Goal: Complete application form

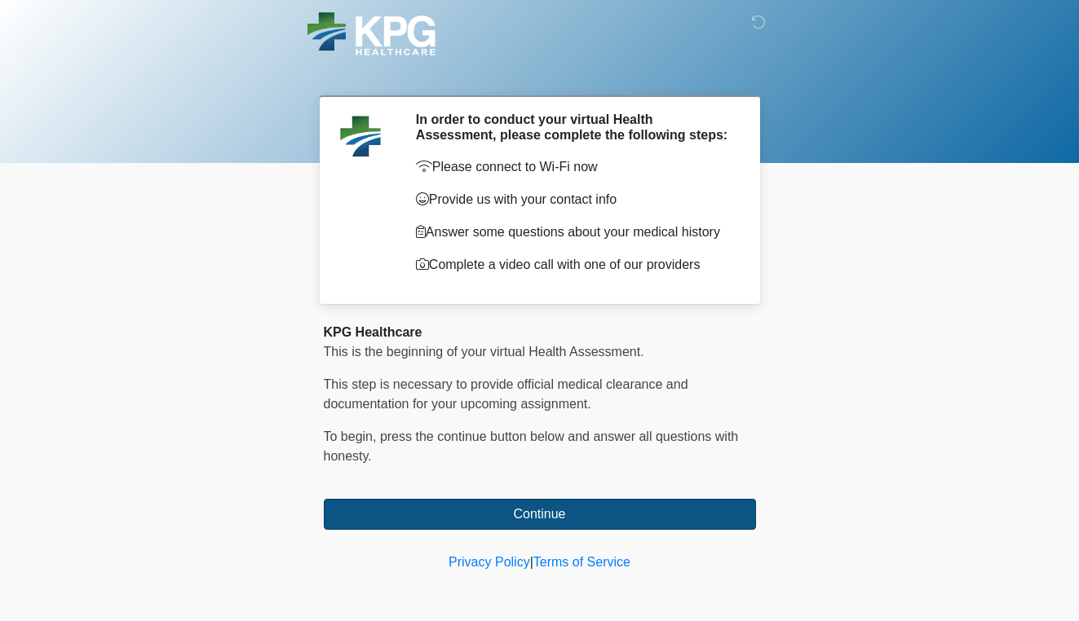
click at [533, 520] on button "Continue" at bounding box center [540, 514] width 432 height 31
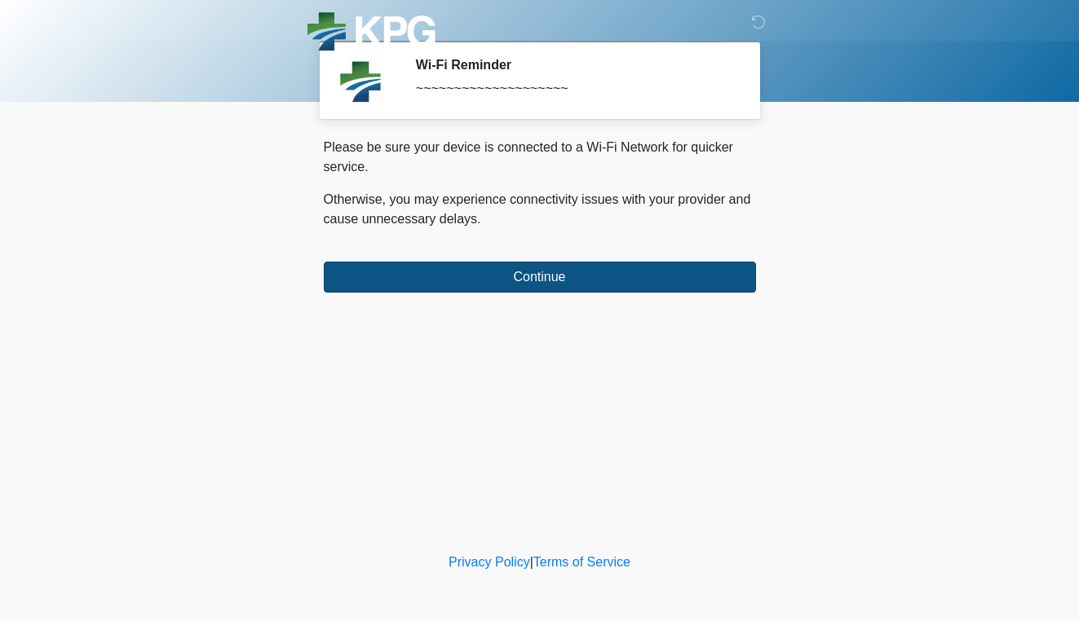
click at [515, 286] on button "Continue" at bounding box center [540, 277] width 432 height 31
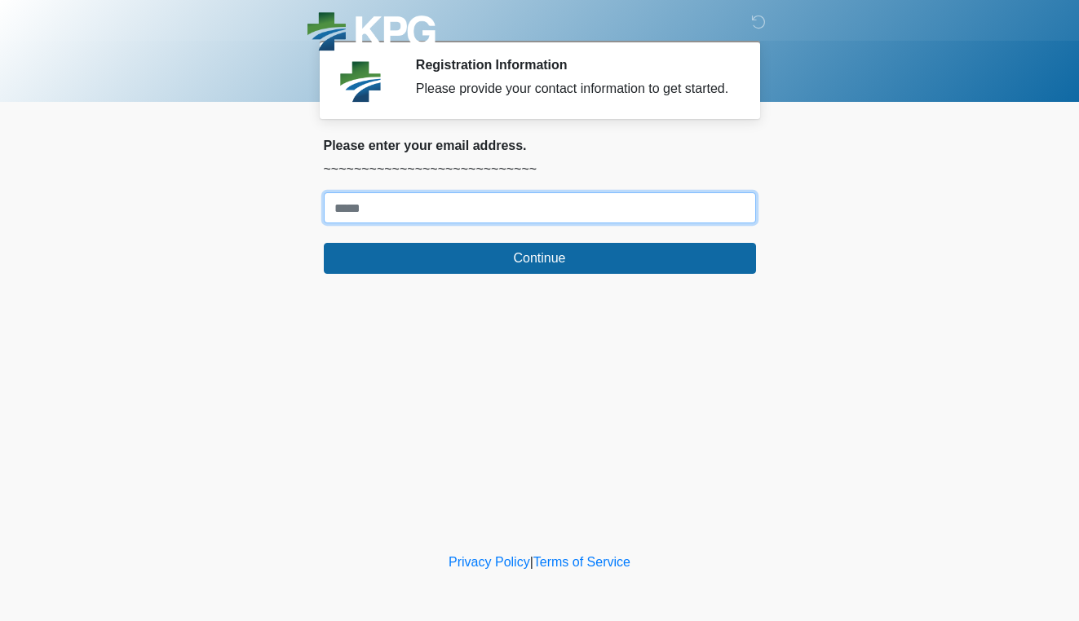
click at [492, 223] on input "Where should we email your response?" at bounding box center [540, 207] width 432 height 31
type input "**********"
click at [539, 274] on button "Continue" at bounding box center [540, 258] width 432 height 31
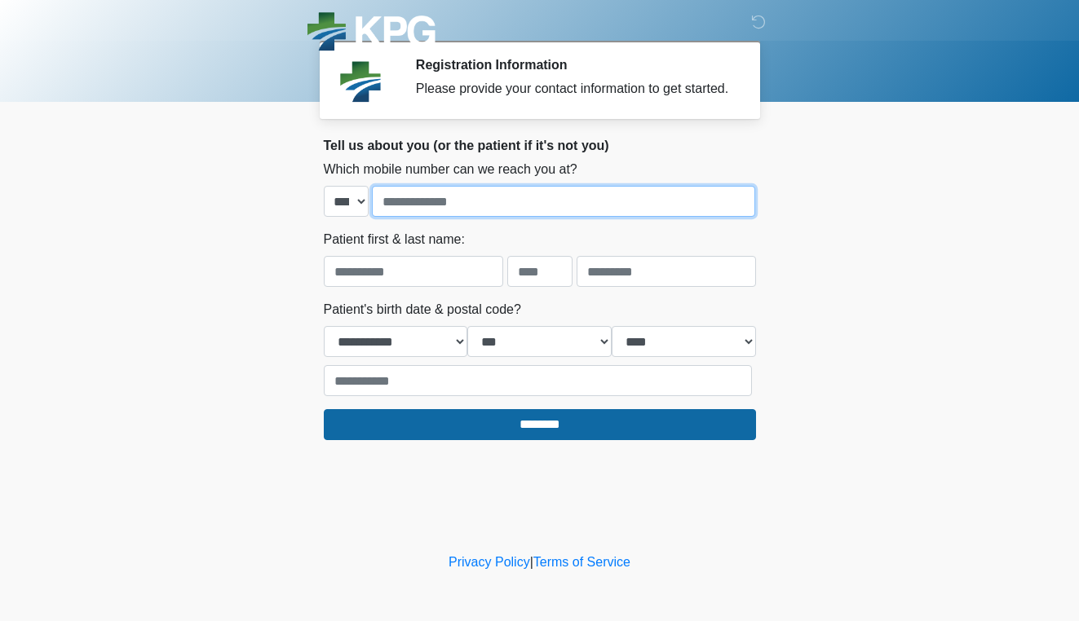
click at [467, 217] on input "tel" at bounding box center [563, 201] width 383 height 31
type input "**********"
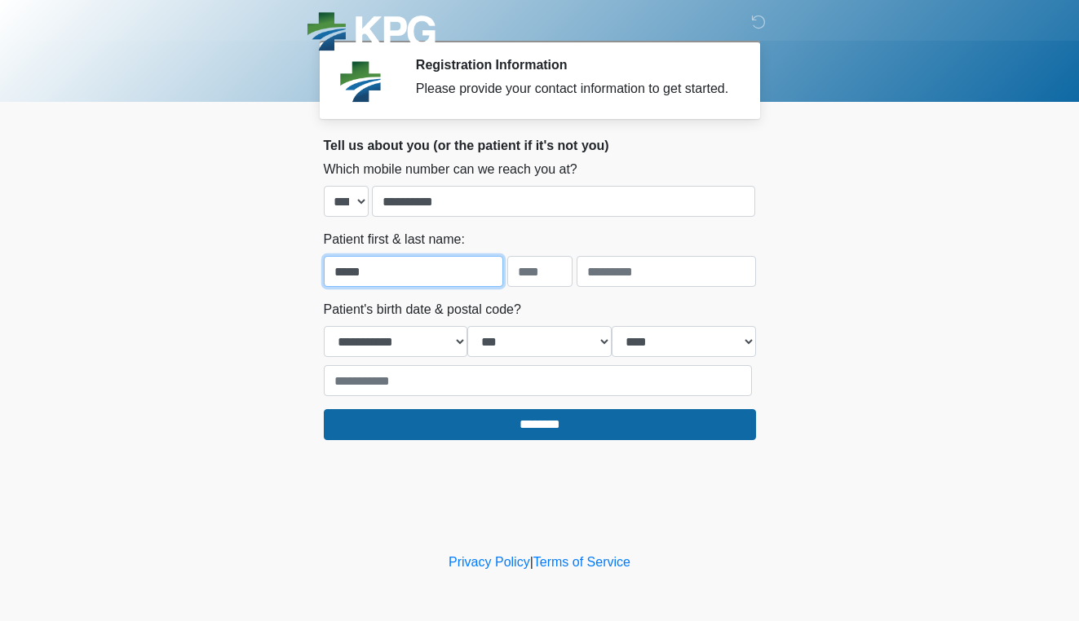
type input "*****"
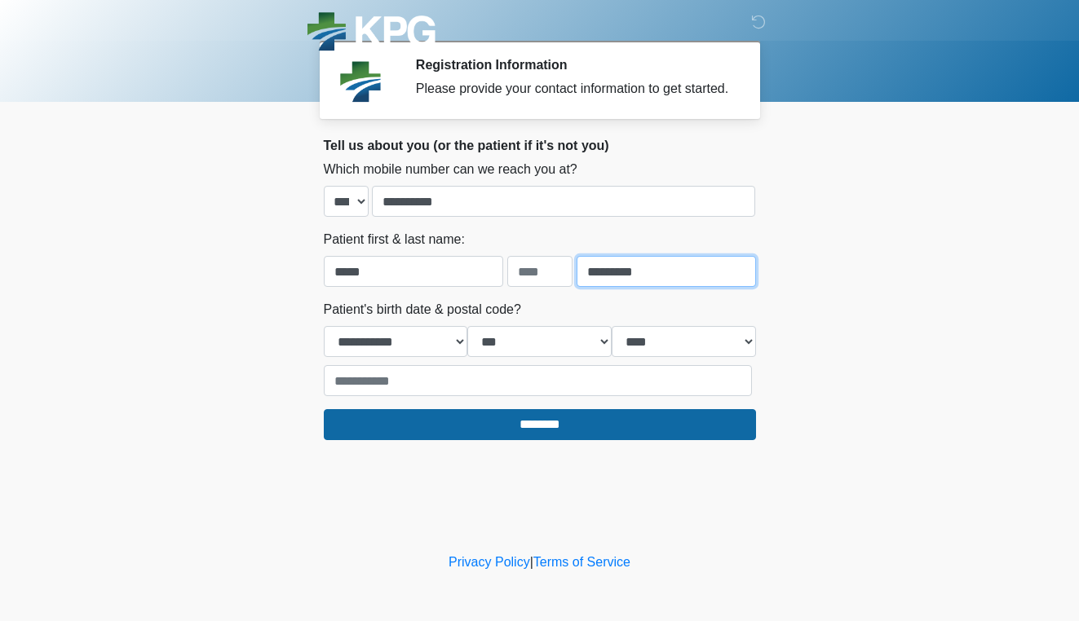
type input "*********"
select select "*"
select select "**"
select select "****"
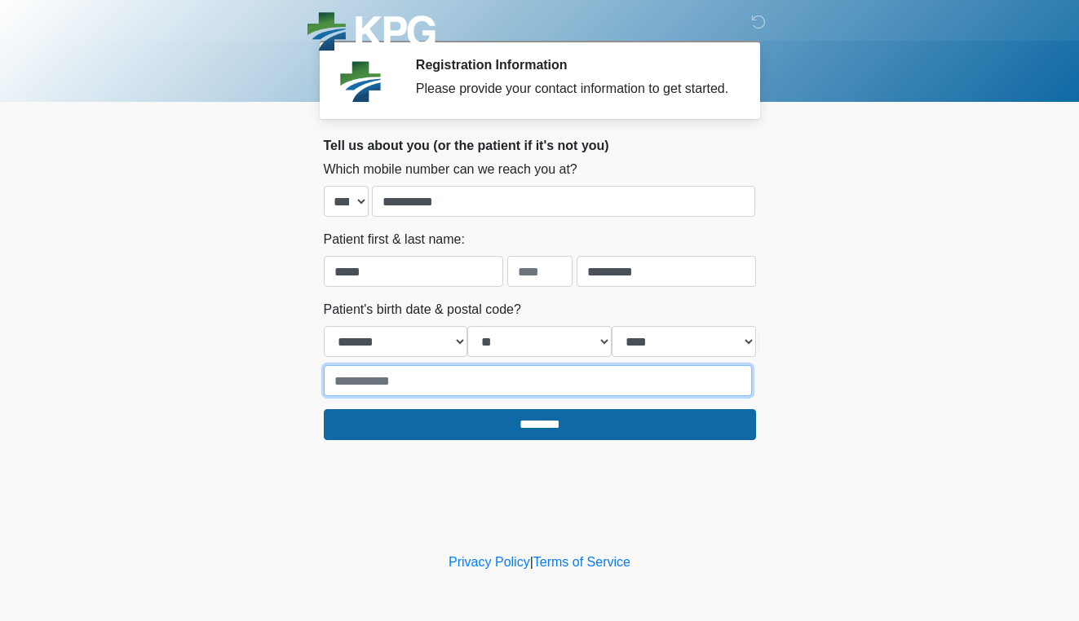
click at [458, 396] on input "text" at bounding box center [538, 380] width 428 height 31
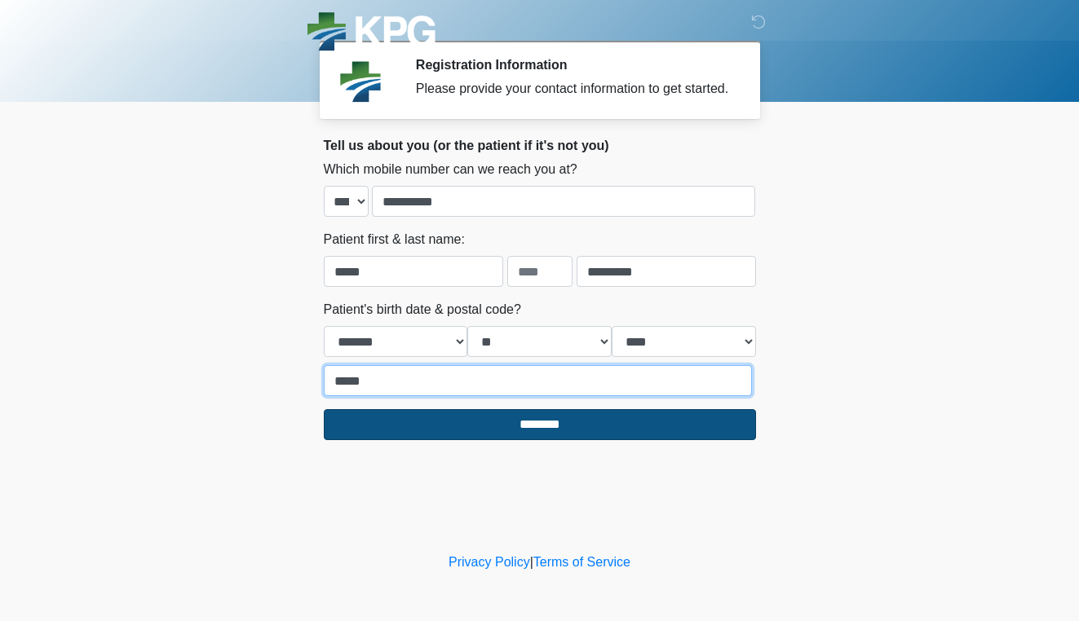
type input "*****"
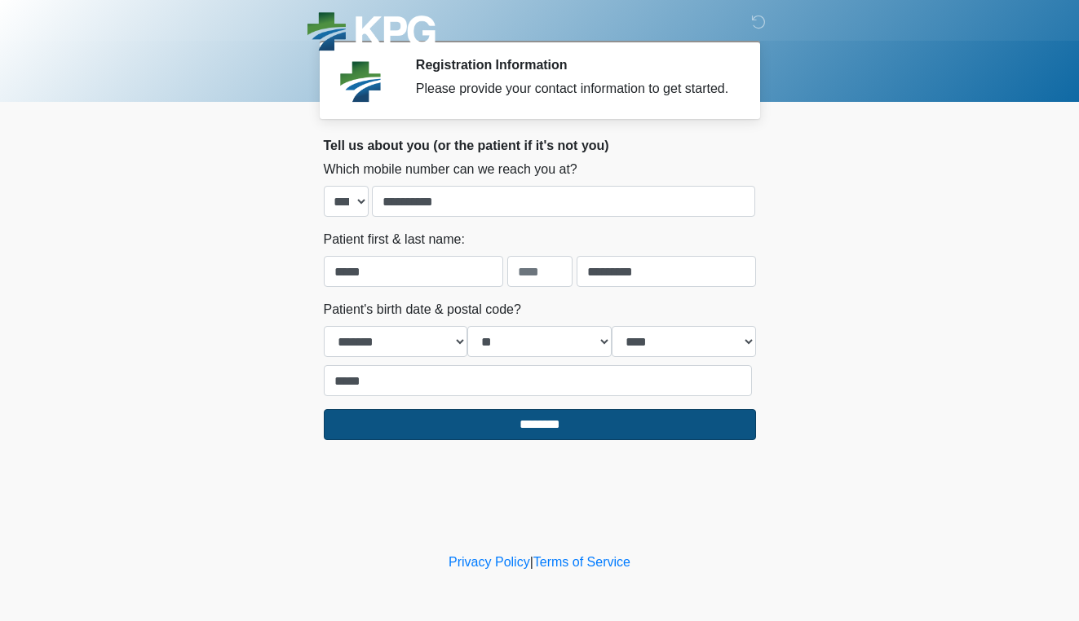
click at [491, 440] on input "********" at bounding box center [540, 424] width 432 height 31
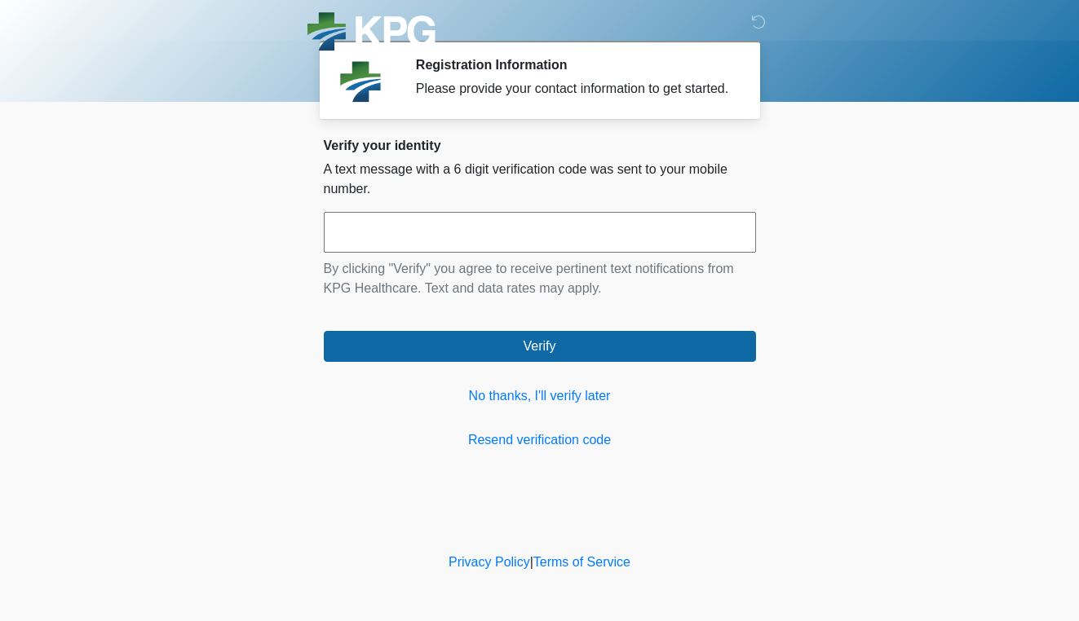
click at [472, 252] on input "text" at bounding box center [540, 232] width 432 height 41
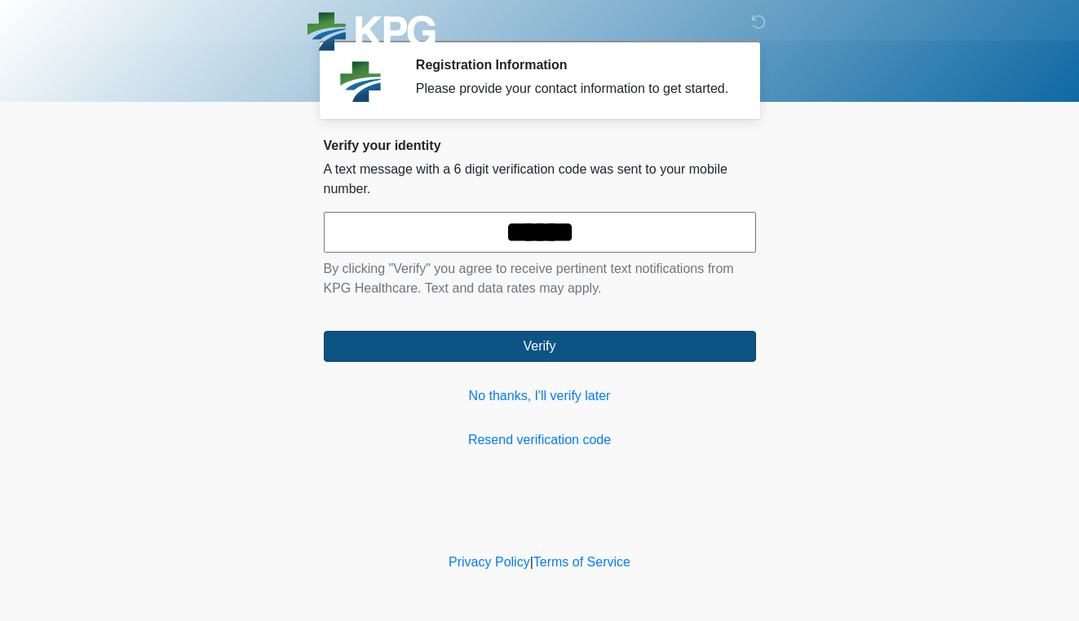
type input "******"
click at [567, 360] on button "Verify" at bounding box center [540, 346] width 432 height 31
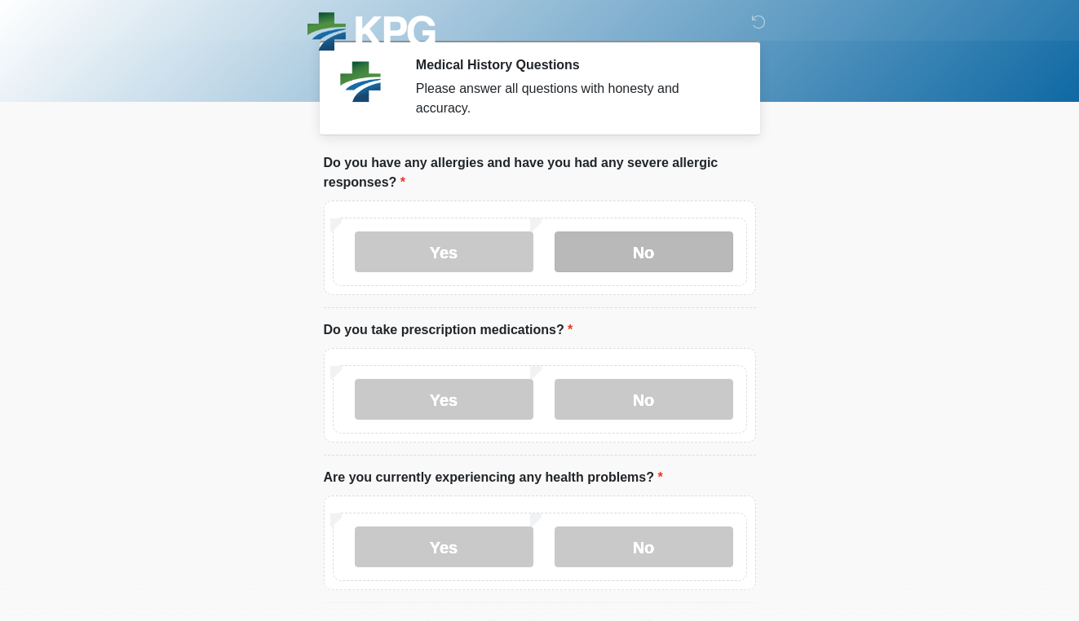
click at [616, 254] on label "No" at bounding box center [644, 252] width 179 height 41
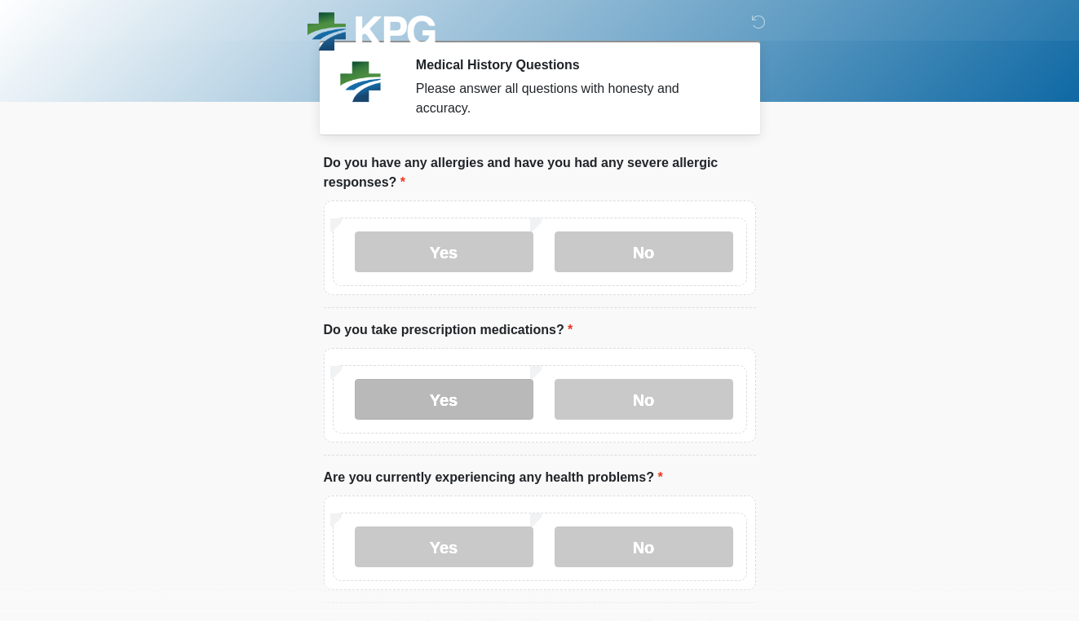
click at [485, 396] on label "Yes" at bounding box center [444, 399] width 179 height 41
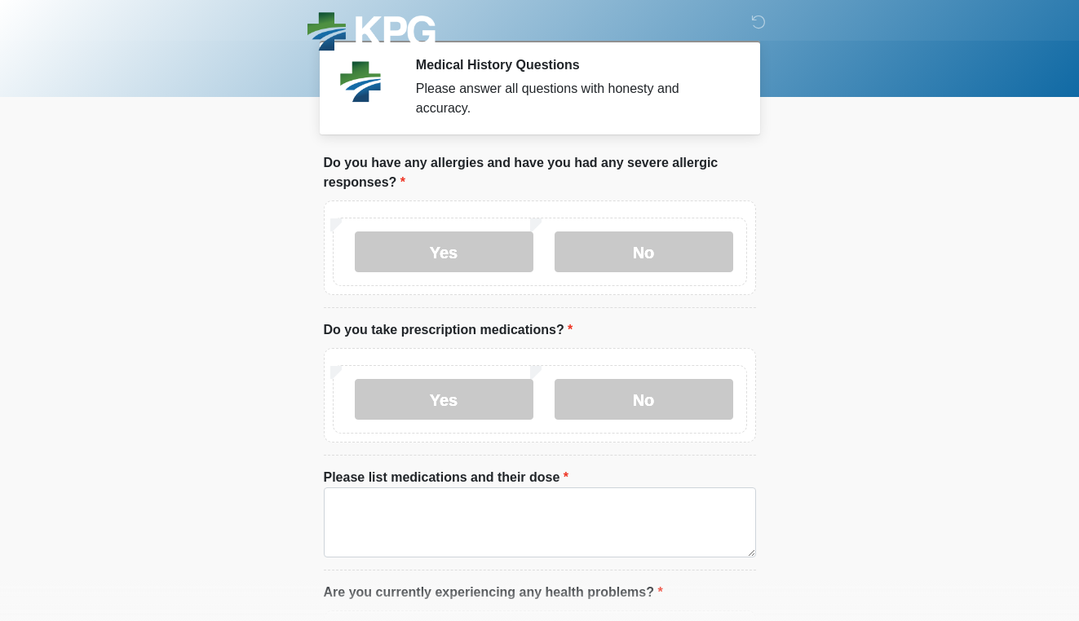
scroll to position [113, 0]
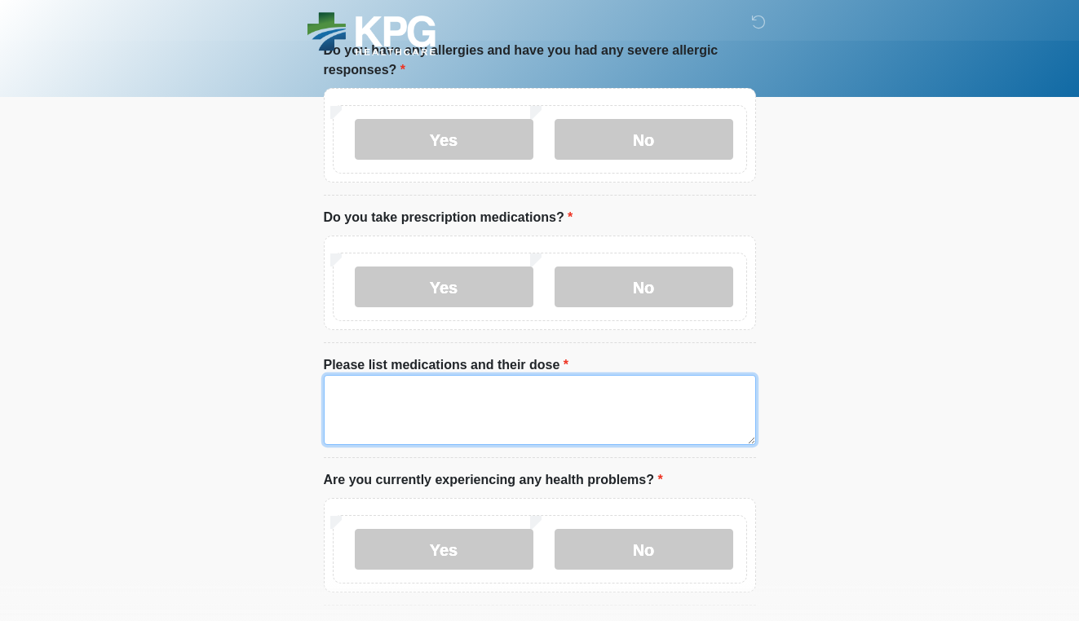
click at [525, 415] on textarea "Please list medications and their dose" at bounding box center [540, 410] width 432 height 70
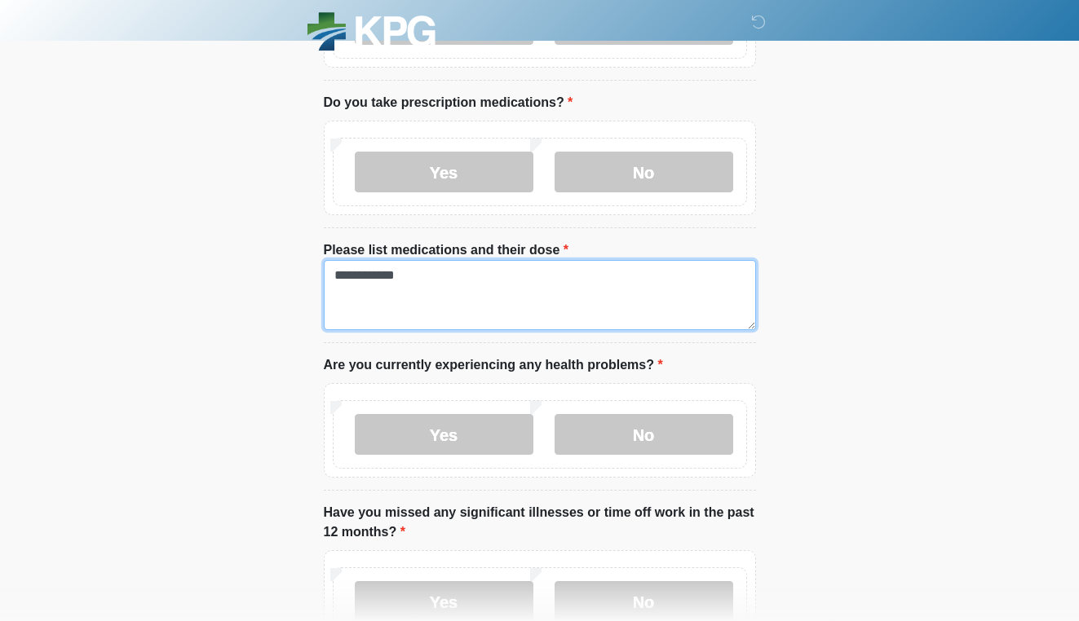
scroll to position [243, 0]
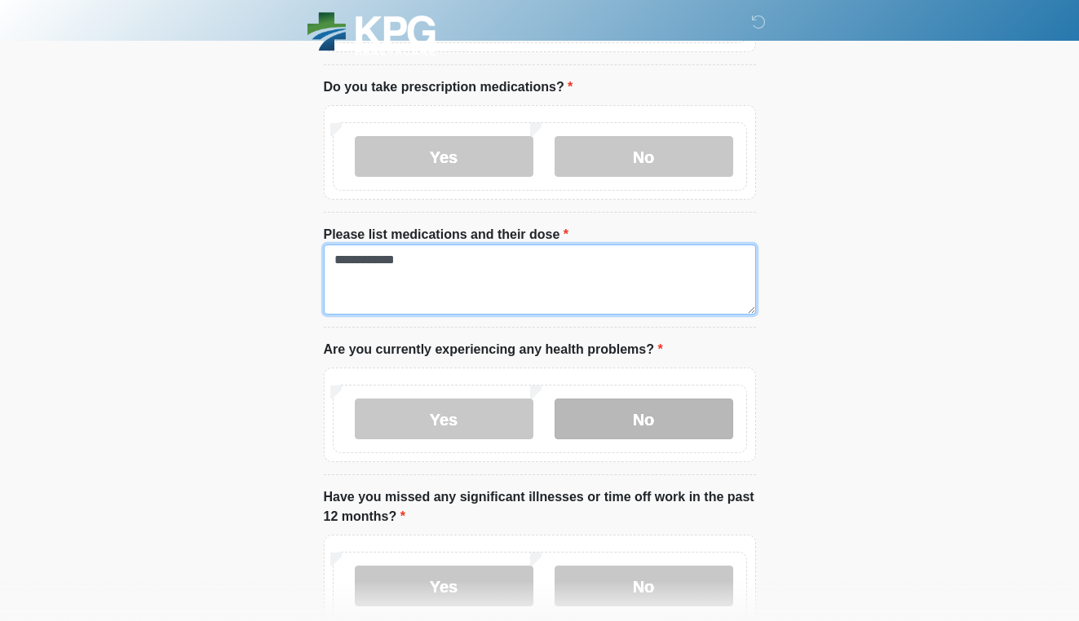
type textarea "**********"
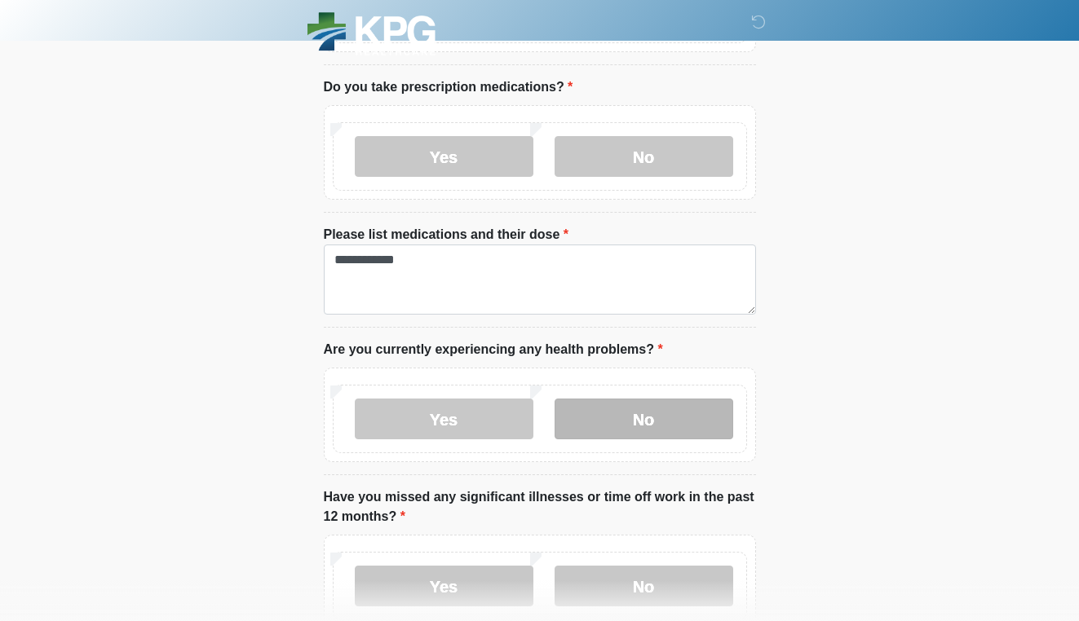
click at [677, 427] on label "No" at bounding box center [644, 419] width 179 height 41
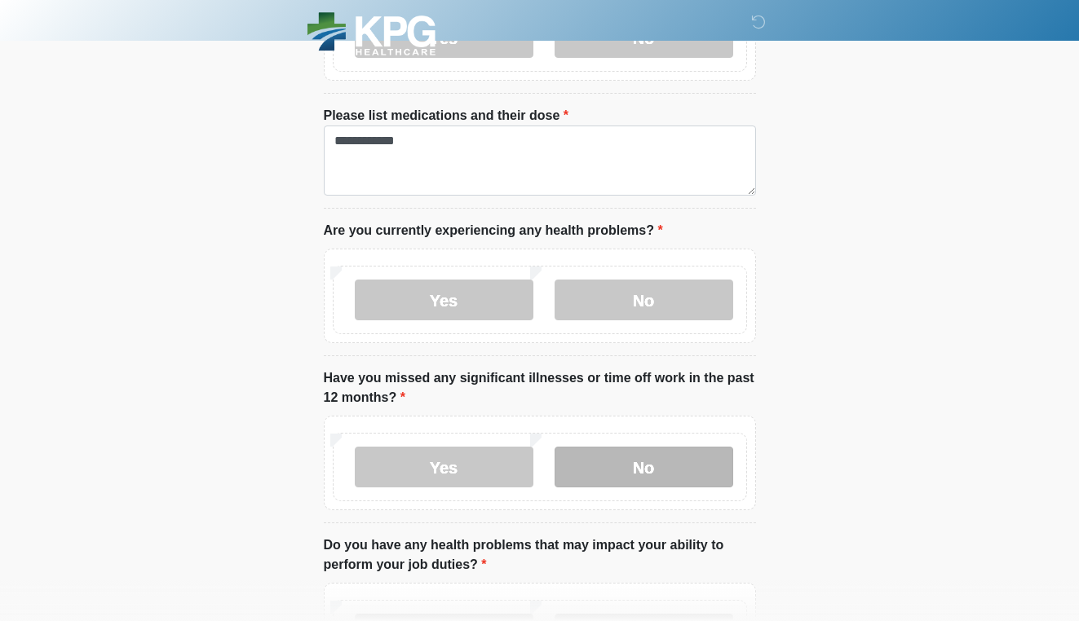
click at [662, 459] on label "No" at bounding box center [644, 467] width 179 height 41
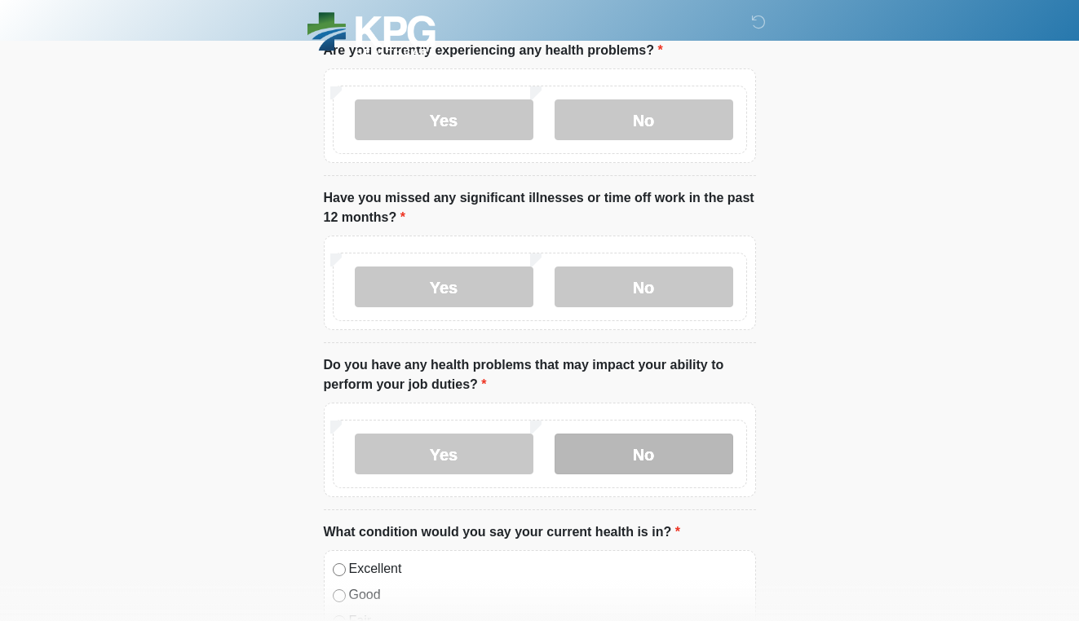
click at [661, 458] on label "No" at bounding box center [644, 454] width 179 height 41
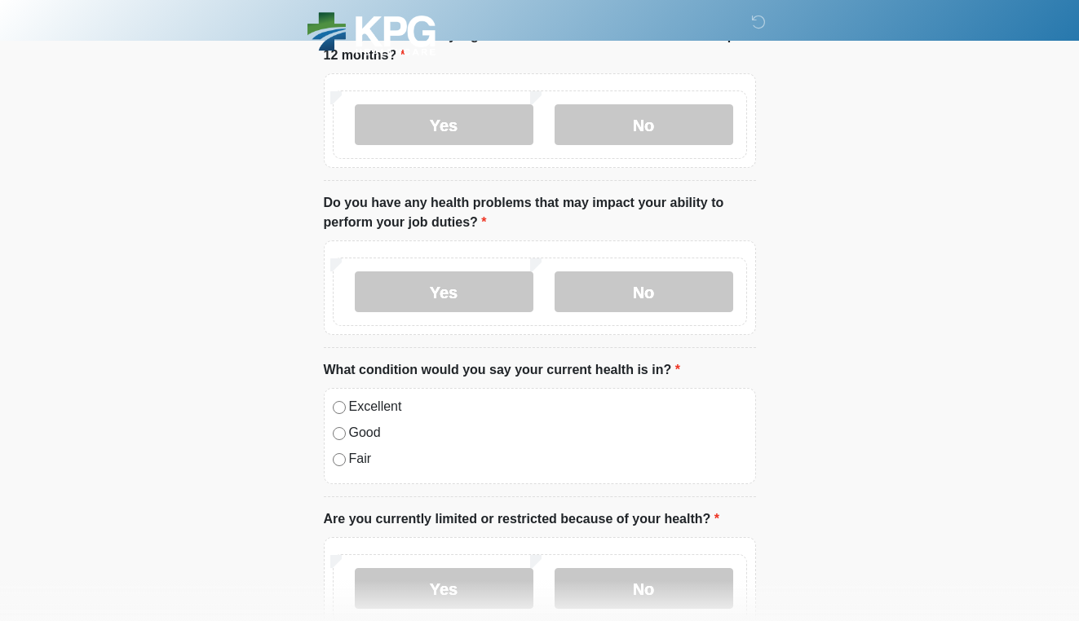
scroll to position [705, 0]
drag, startPoint x: 366, startPoint y: 405, endPoint x: 428, endPoint y: 460, distance: 83.2
click at [366, 405] on label "Excellent" at bounding box center [548, 406] width 398 height 20
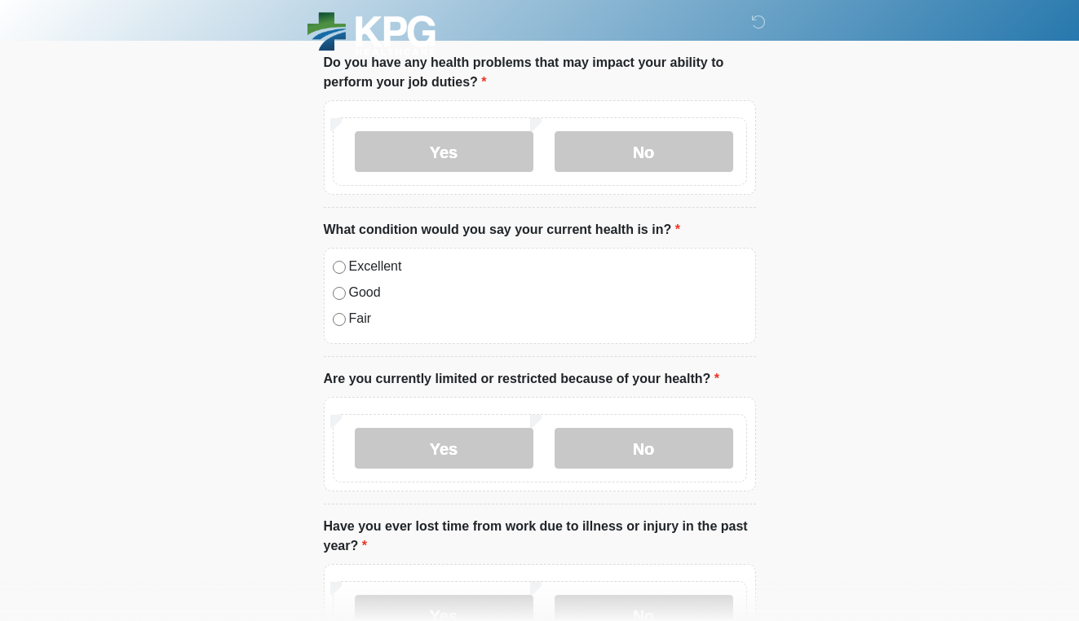
scroll to position [846, 1]
click at [648, 450] on label "No" at bounding box center [644, 447] width 179 height 41
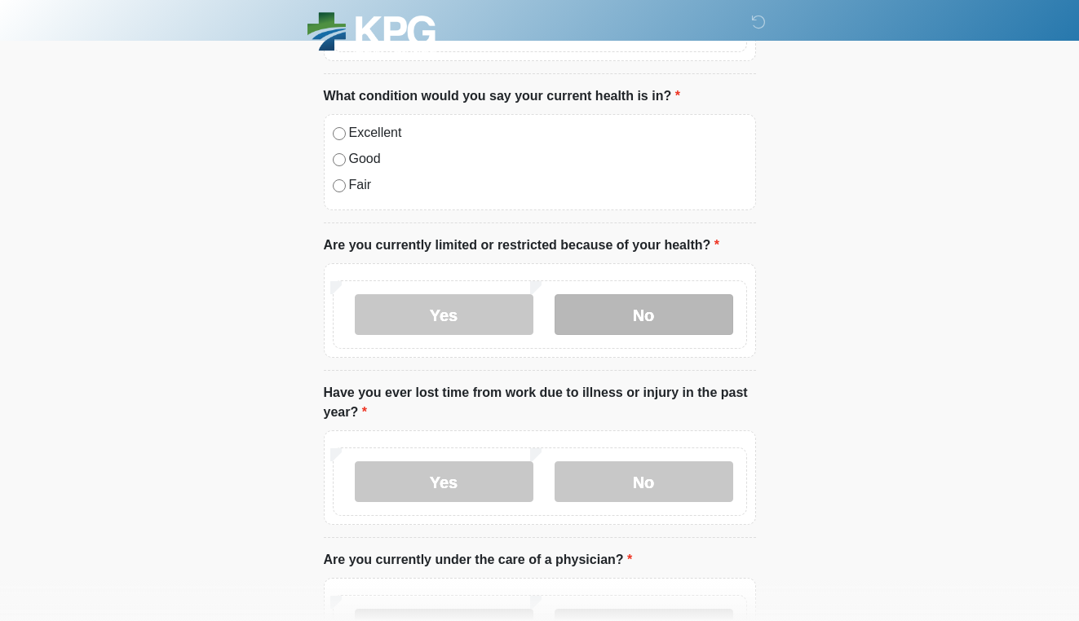
scroll to position [980, 1]
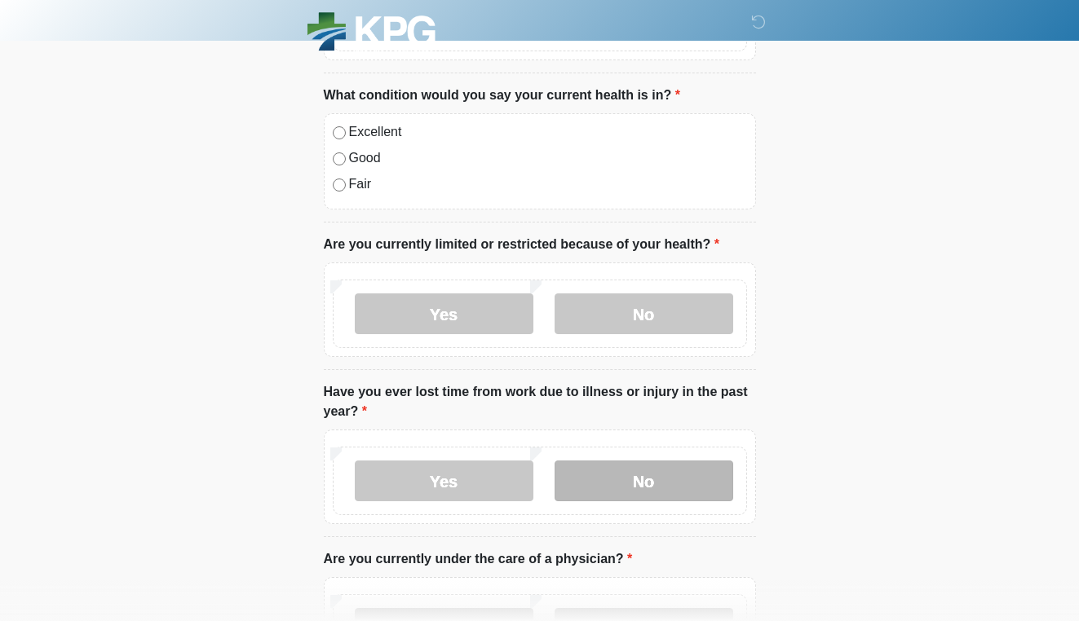
click at [647, 483] on label "No" at bounding box center [644, 481] width 179 height 41
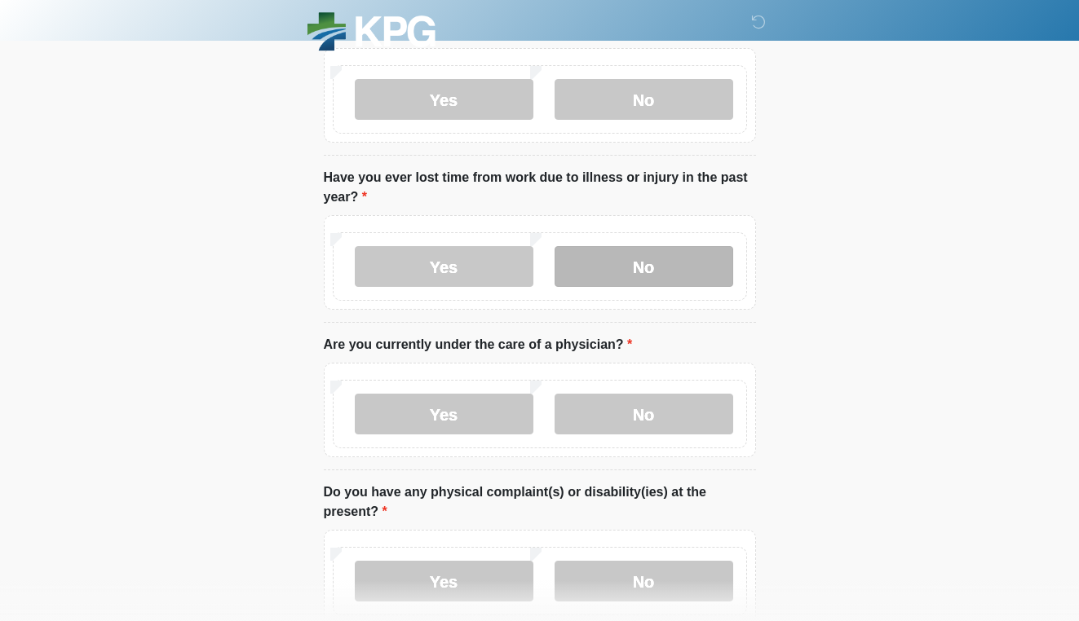
scroll to position [1198, 0]
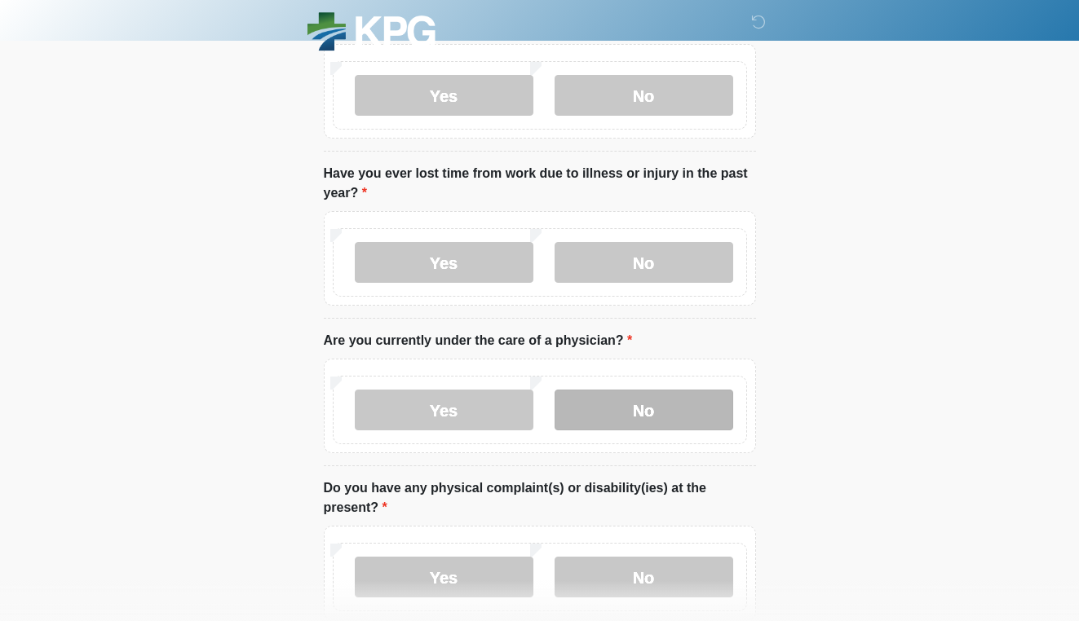
click at [637, 406] on label "No" at bounding box center [644, 410] width 179 height 41
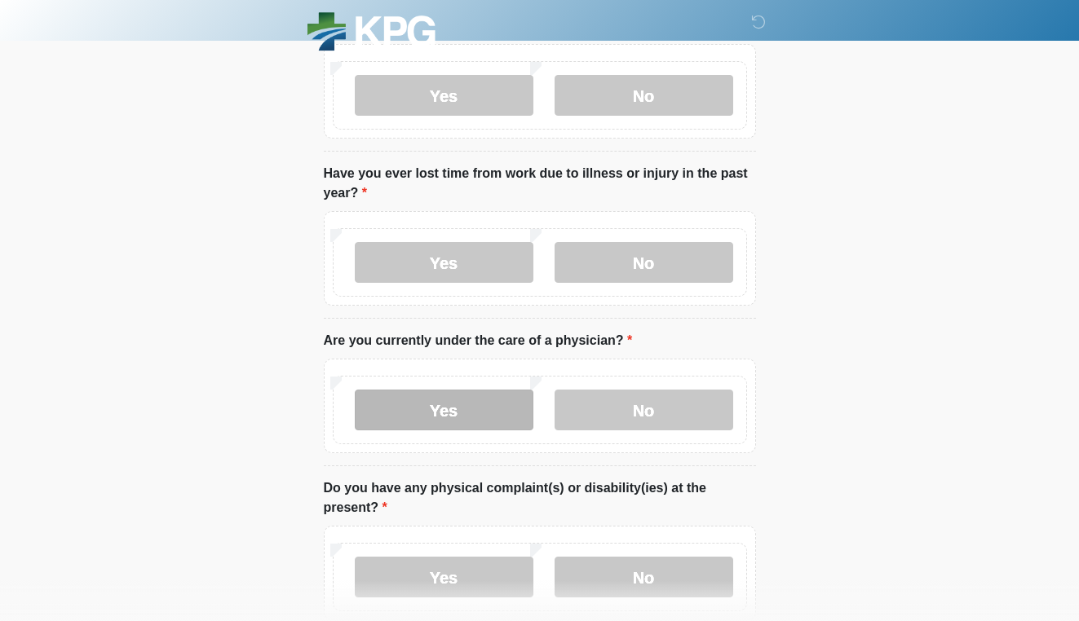
click at [471, 400] on label "Yes" at bounding box center [444, 410] width 179 height 41
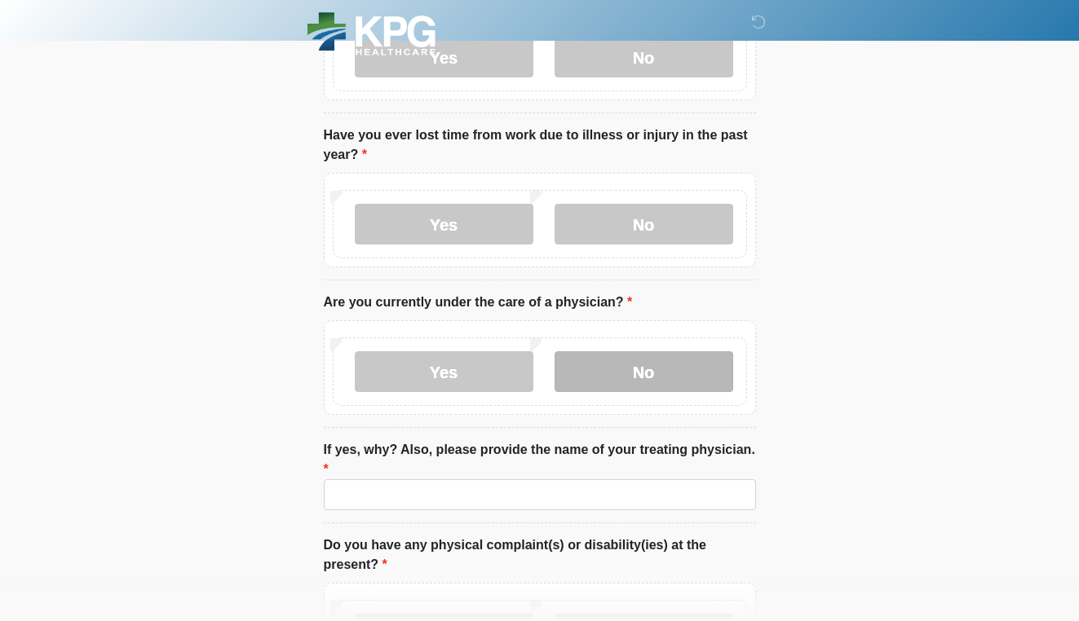
scroll to position [1238, 0]
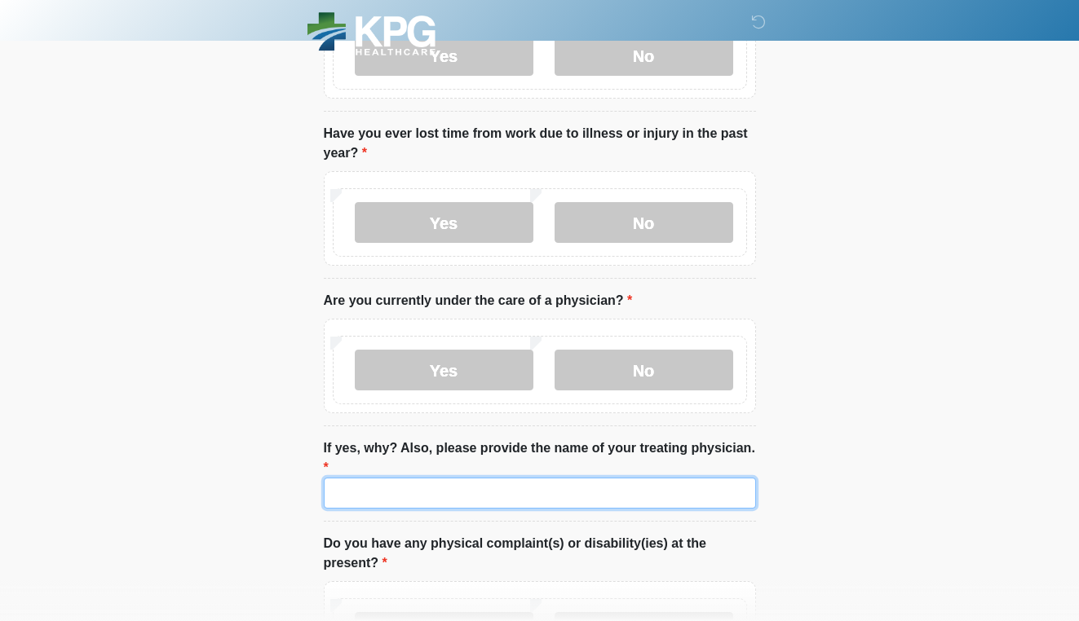
click at [548, 489] on input "If yes, why? Also, please provide the name of your treating physician." at bounding box center [540, 493] width 432 height 31
type input "*"
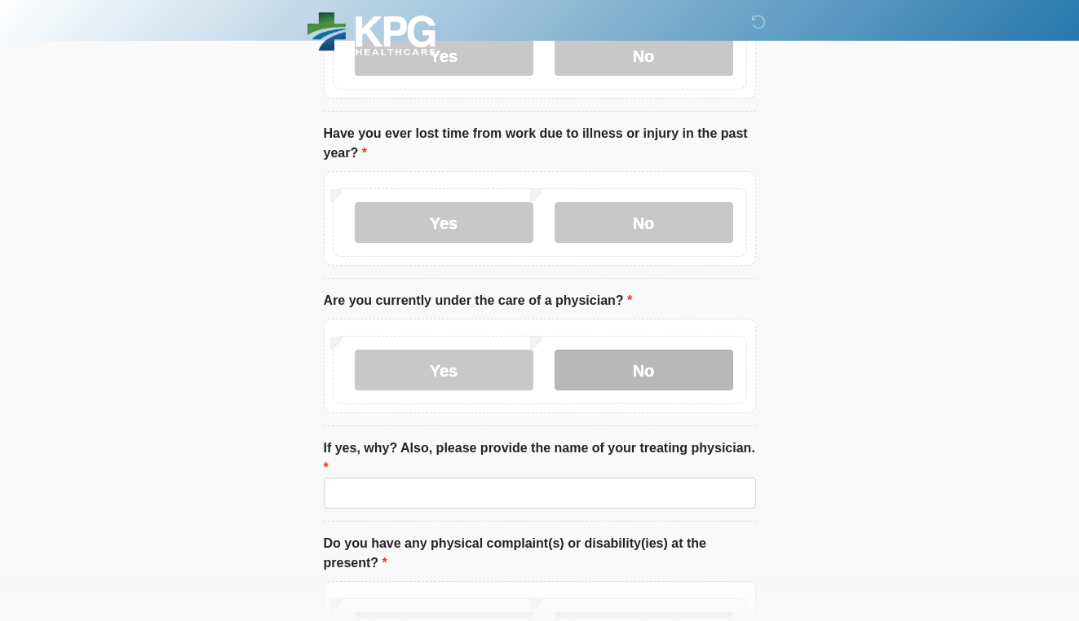
click at [664, 379] on label "No" at bounding box center [644, 370] width 179 height 41
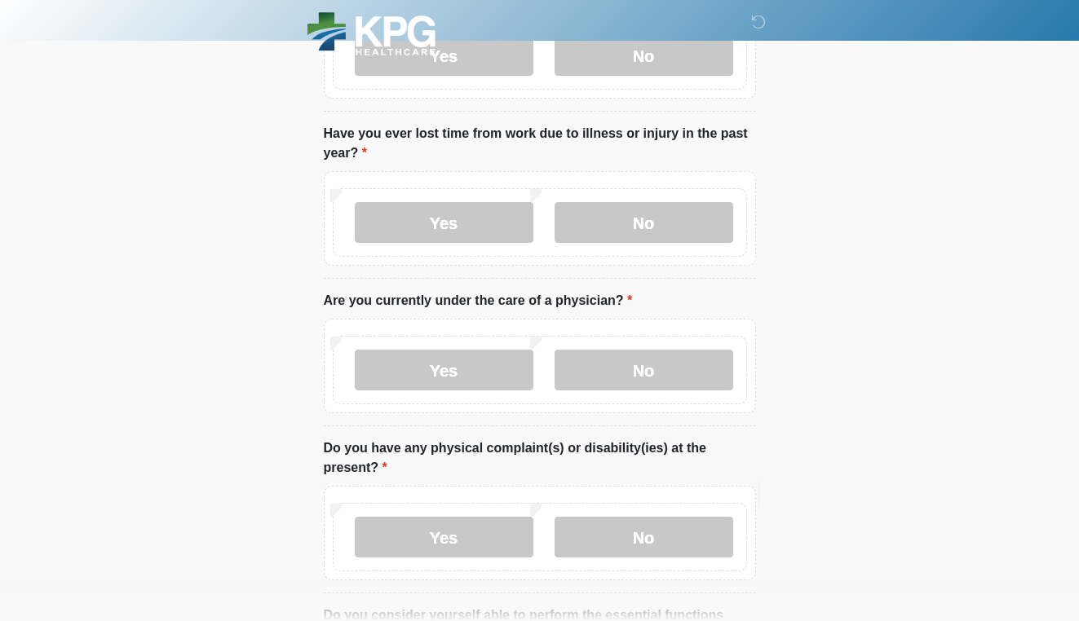
scroll to position [1444, 0]
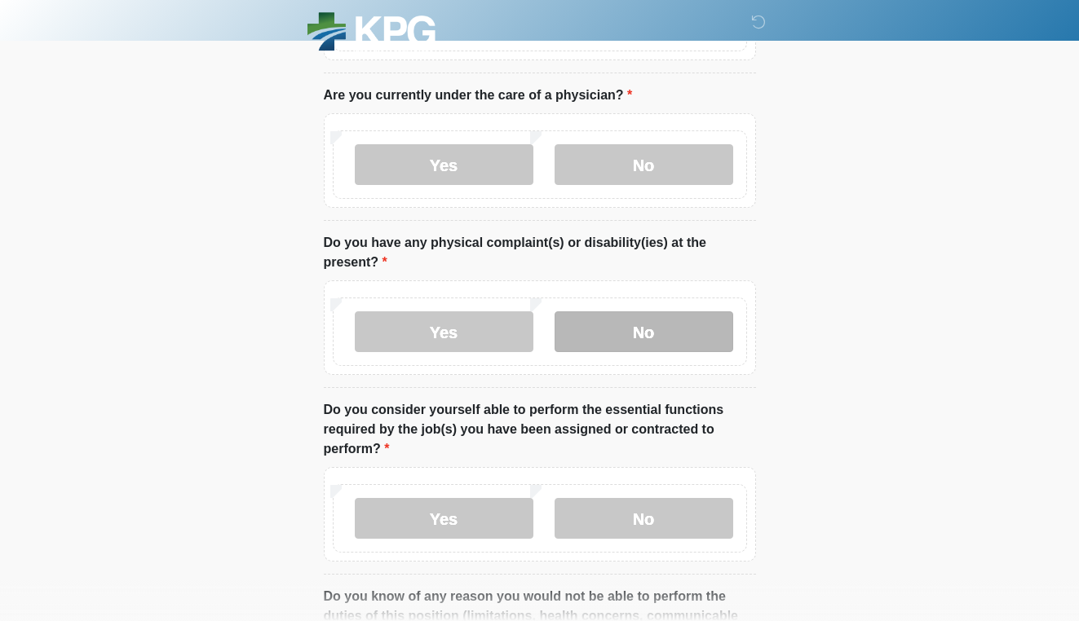
click at [617, 312] on label "No" at bounding box center [644, 332] width 179 height 41
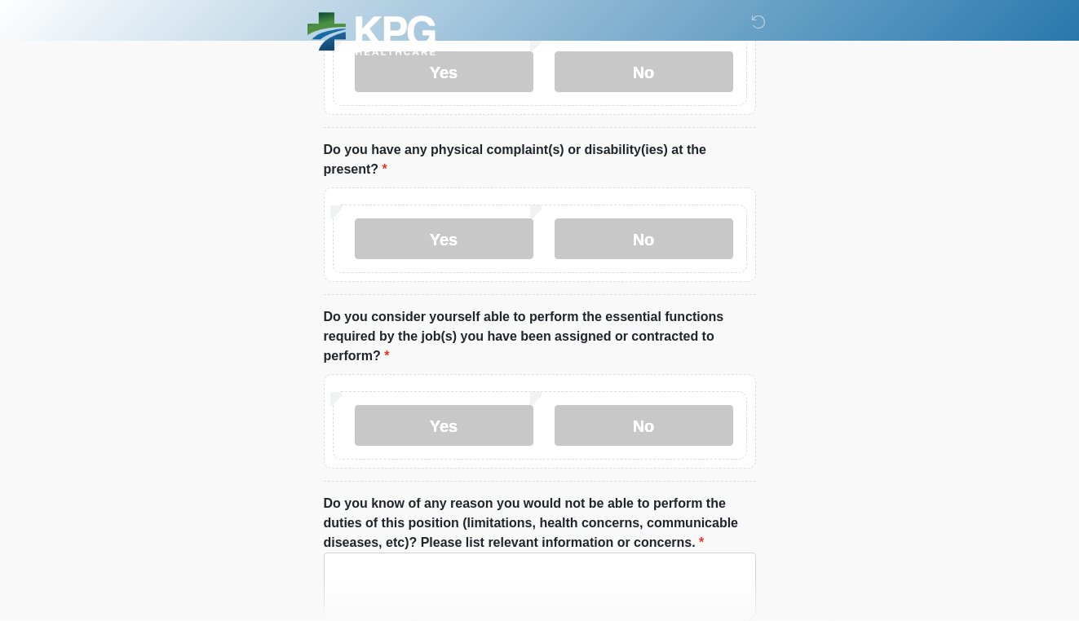
scroll to position [1537, 0]
click at [457, 427] on label "Yes" at bounding box center [444, 425] width 179 height 41
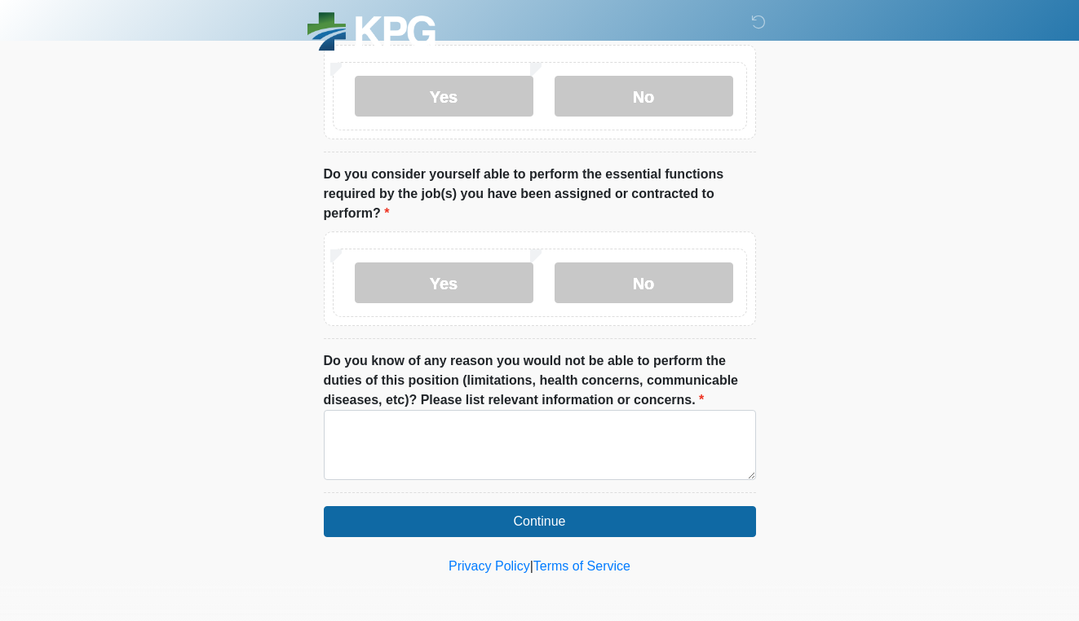
scroll to position [1679, 0]
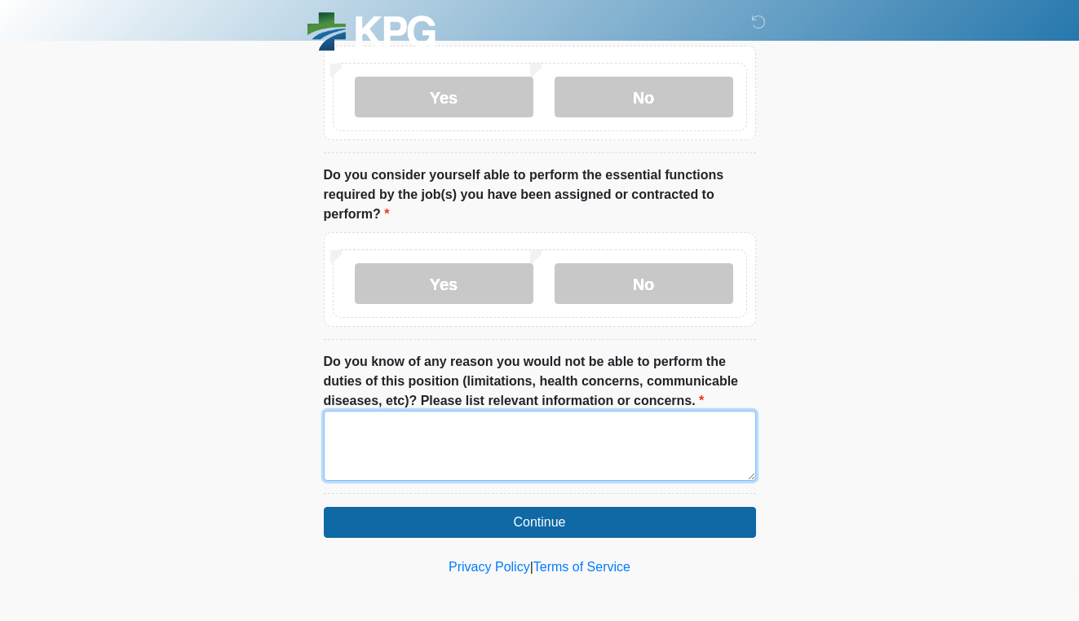
click at [471, 431] on textarea "Do you know of any reason you would not be able to perform the duties of this p…" at bounding box center [540, 446] width 432 height 70
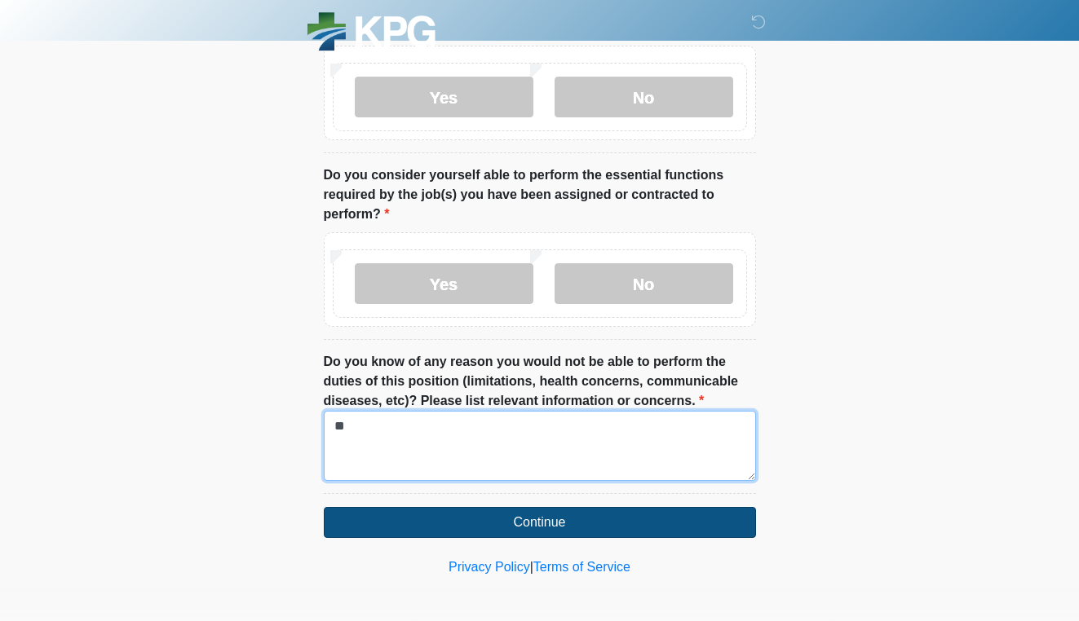
type textarea "**"
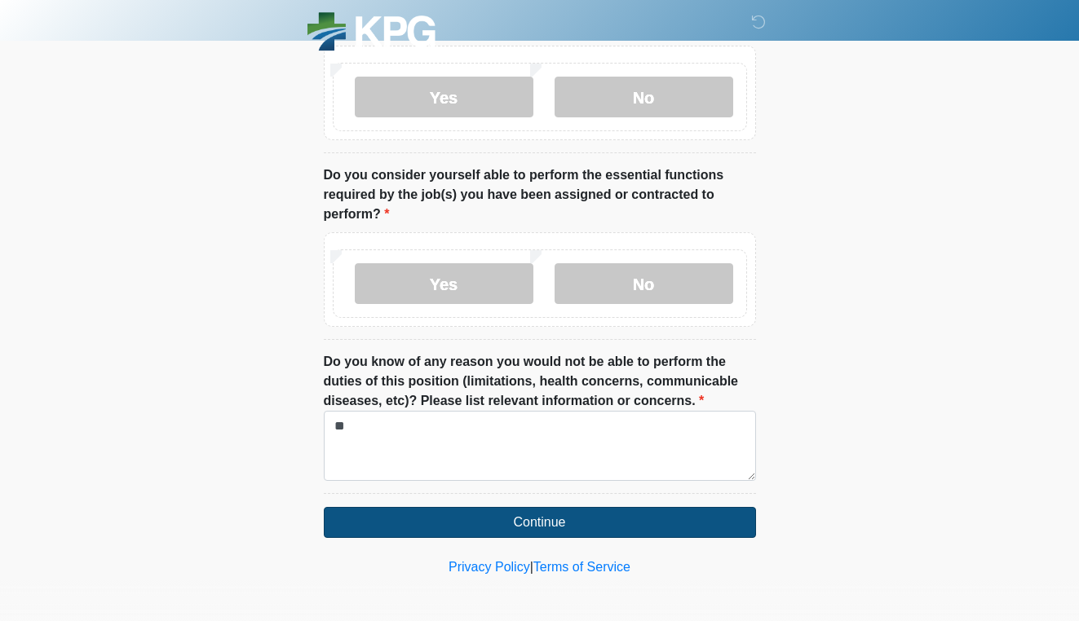
click at [539, 520] on button "Continue" at bounding box center [540, 522] width 432 height 31
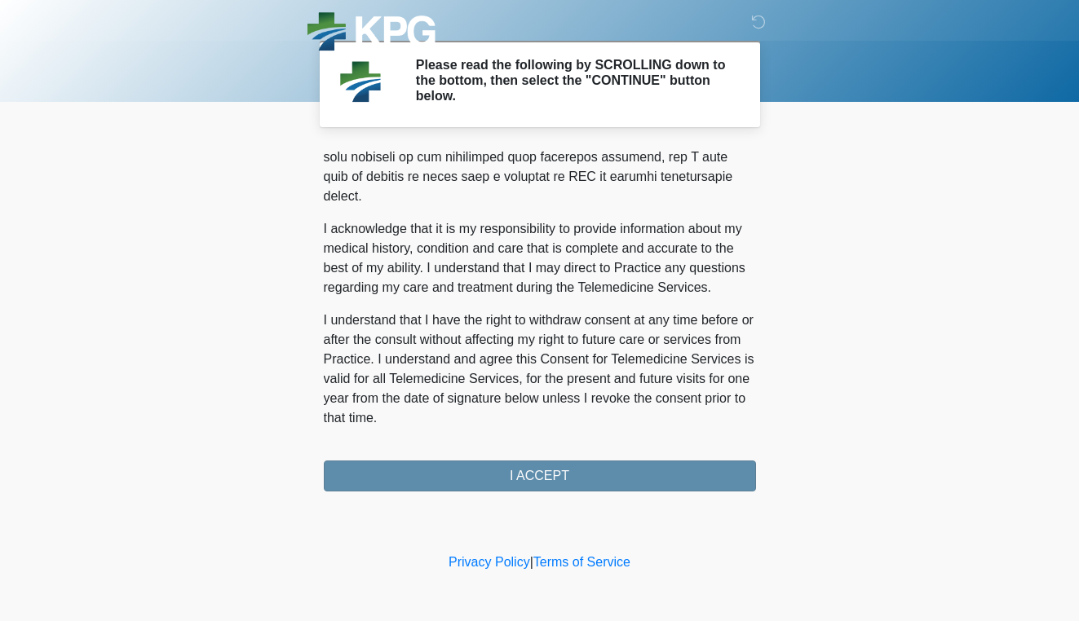
scroll to position [1042, 0]
click at [506, 481] on button "I ACCEPT" at bounding box center [540, 476] width 432 height 31
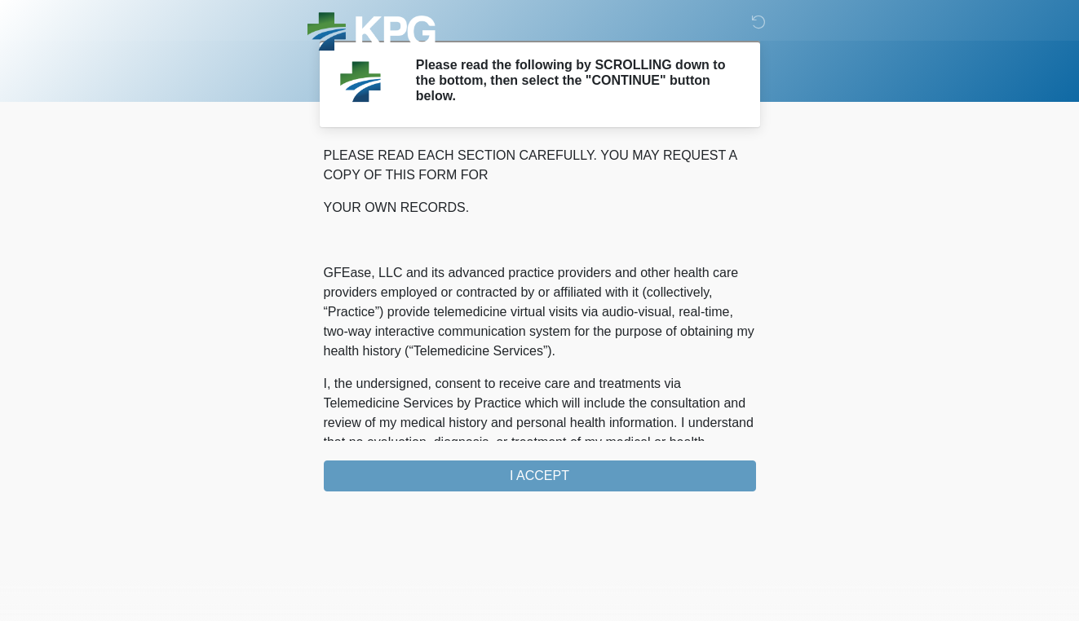
click at [506, 481] on html "‎ ‎ ‎ Please read the following by SCROLLING down to the bottom, then select th…" at bounding box center [539, 310] width 1079 height 621
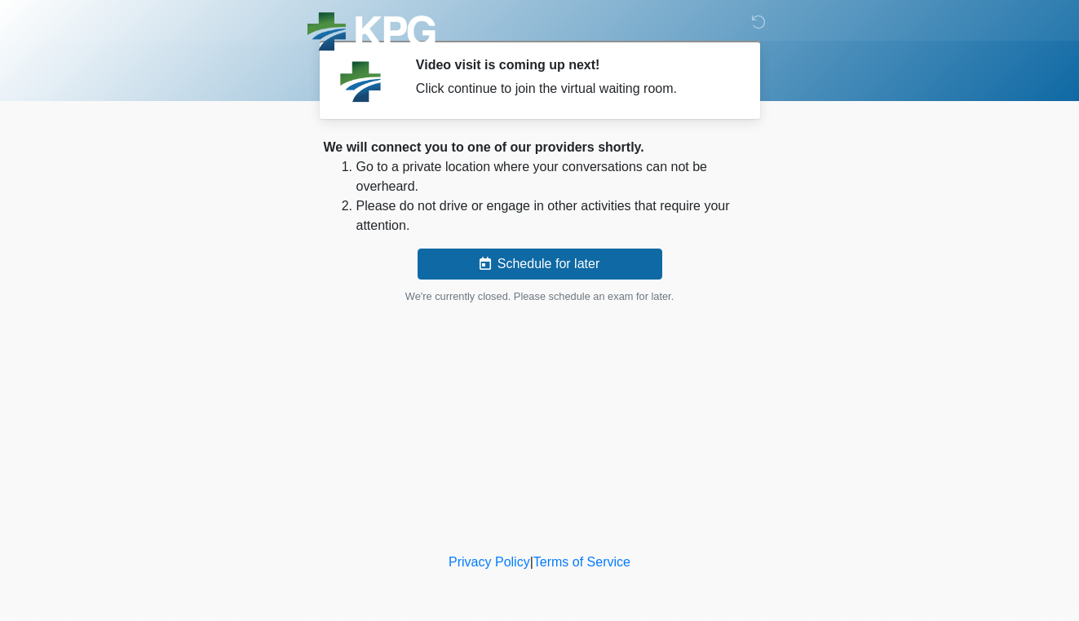
scroll to position [0, 0]
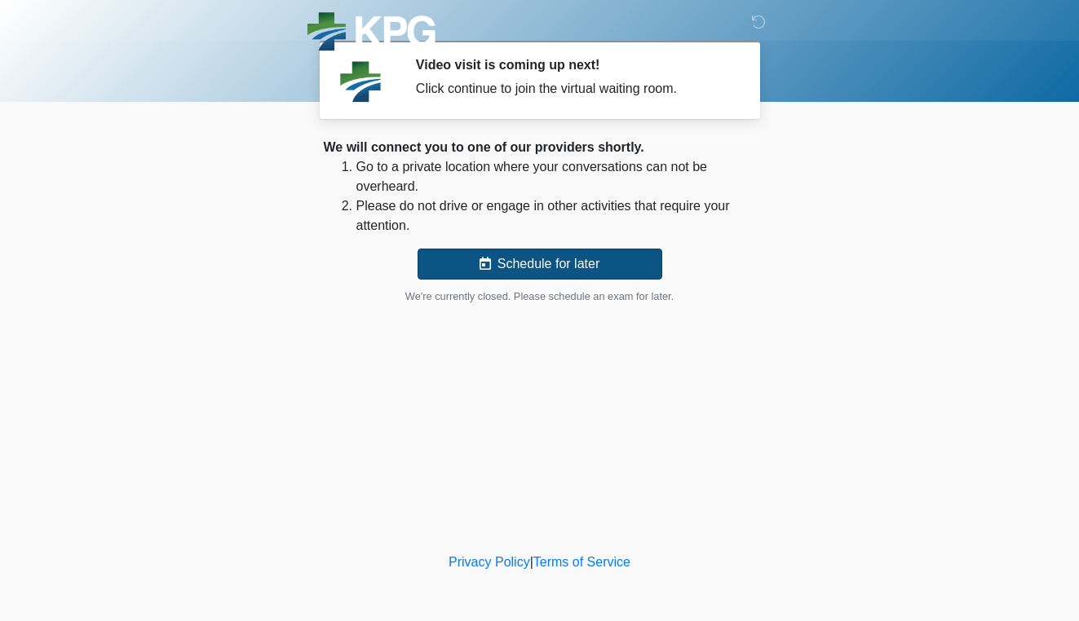
click at [546, 266] on button "Schedule for later" at bounding box center [540, 264] width 245 height 31
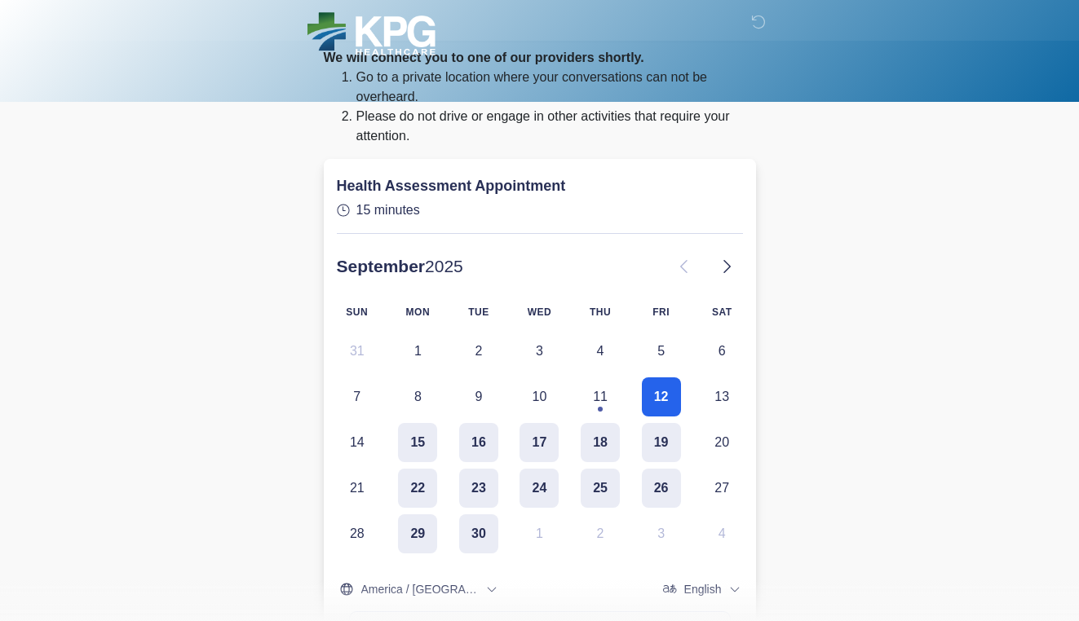
scroll to position [97, 0]
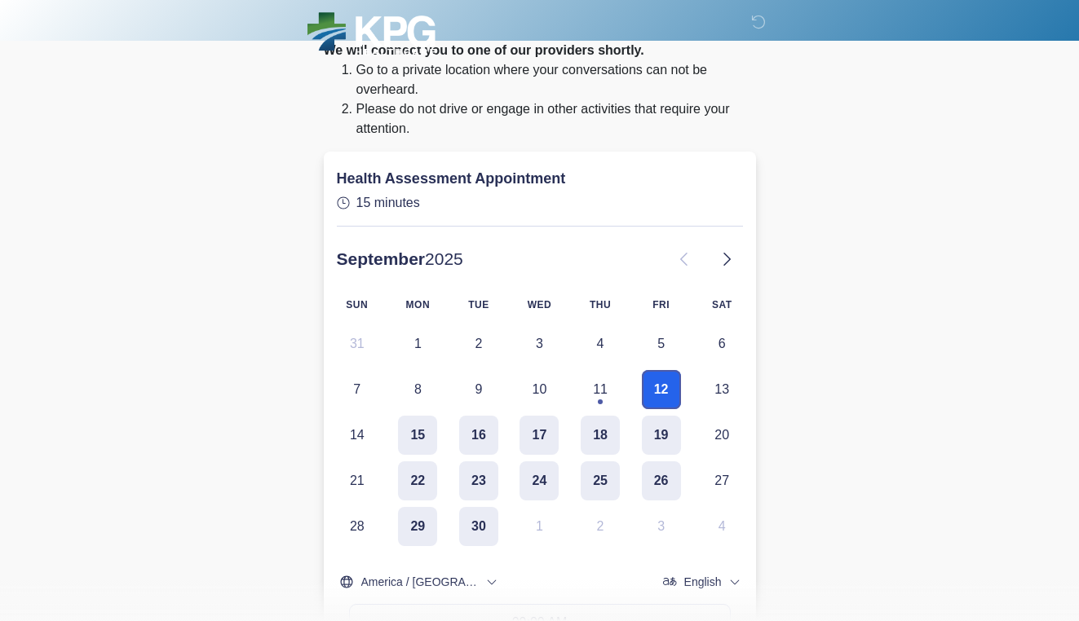
click at [657, 370] on button "12" at bounding box center [661, 389] width 39 height 39
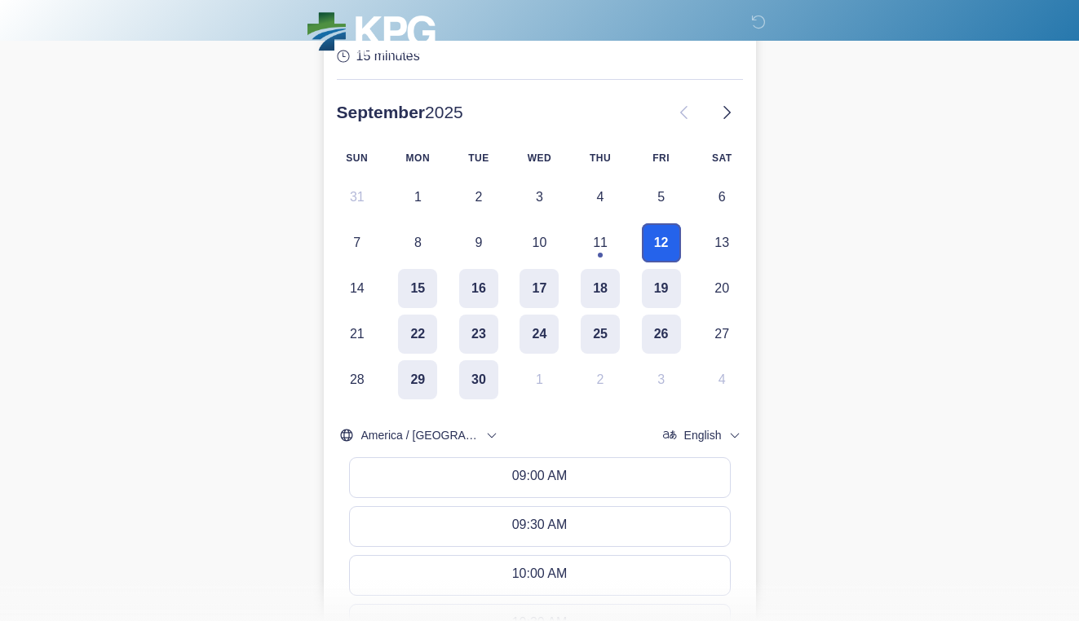
scroll to position [252, 0]
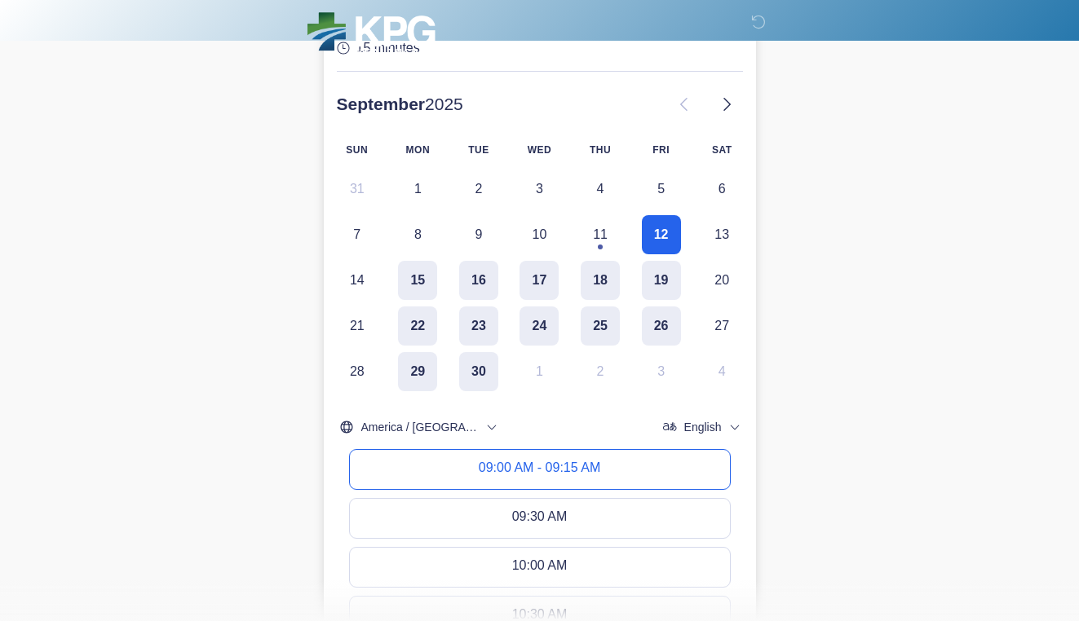
click at [591, 461] on div "09:00 AM - 09:15 AM" at bounding box center [540, 470] width 122 height 18
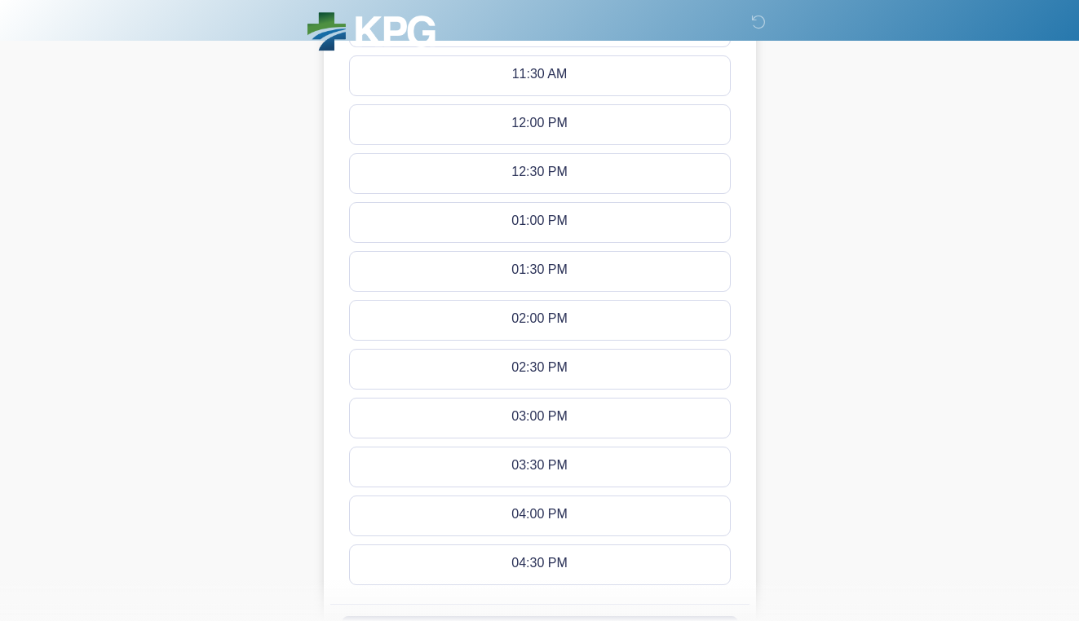
scroll to position [890, 0]
